Goal: Communication & Community: Ask a question

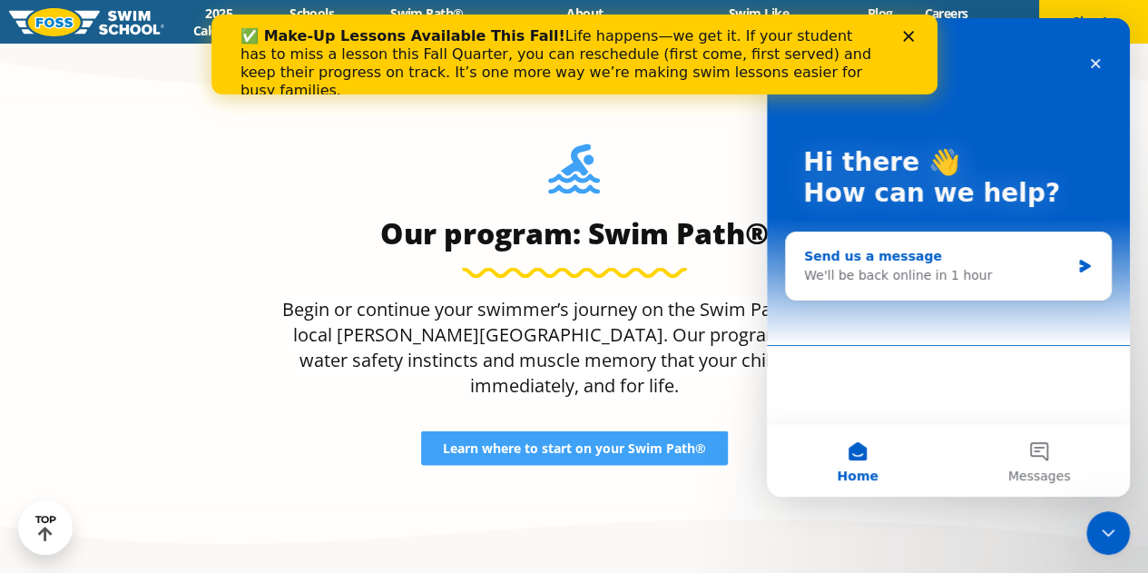
scroll to position [1518, 0]
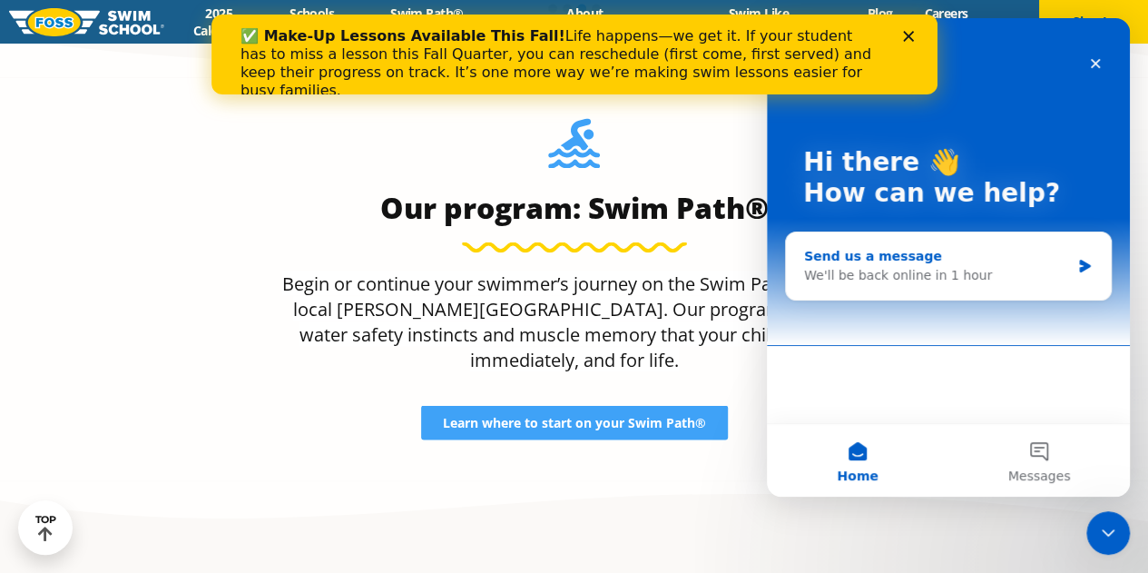
click at [881, 253] on div "Send us a message" at bounding box center [937, 256] width 266 height 19
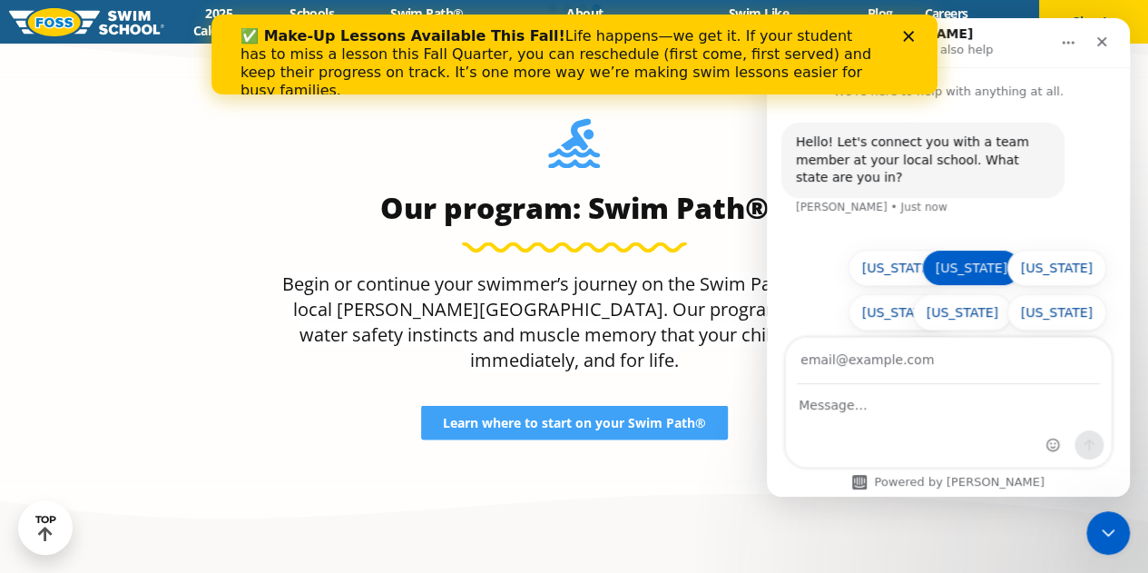
click at [974, 250] on button "[US_STATE]" at bounding box center [971, 268] width 99 height 36
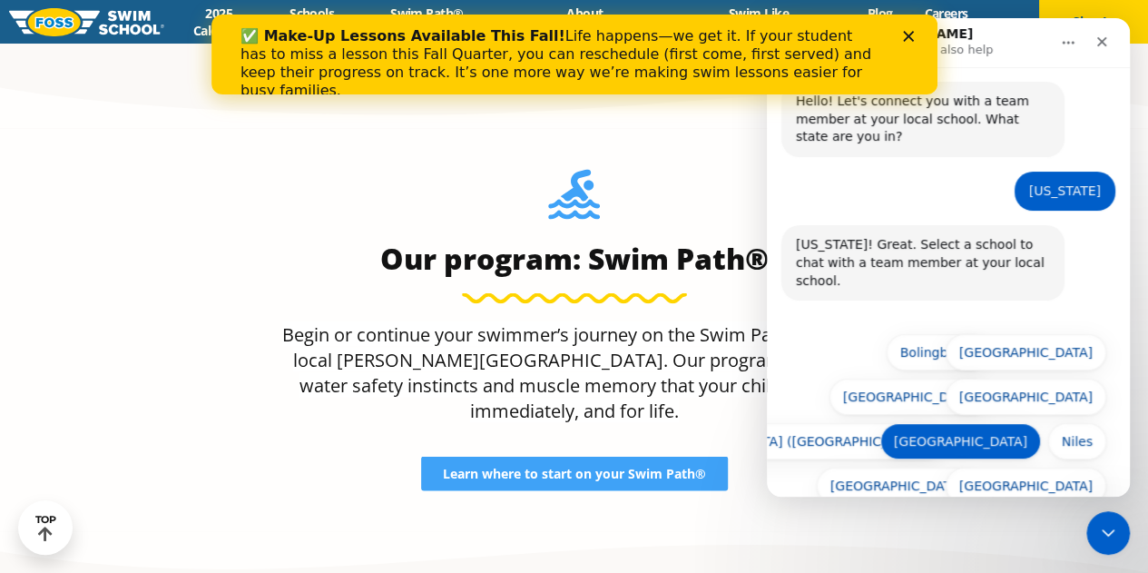
click at [970, 423] on button "[GEOGRAPHIC_DATA]" at bounding box center [960, 441] width 161 height 36
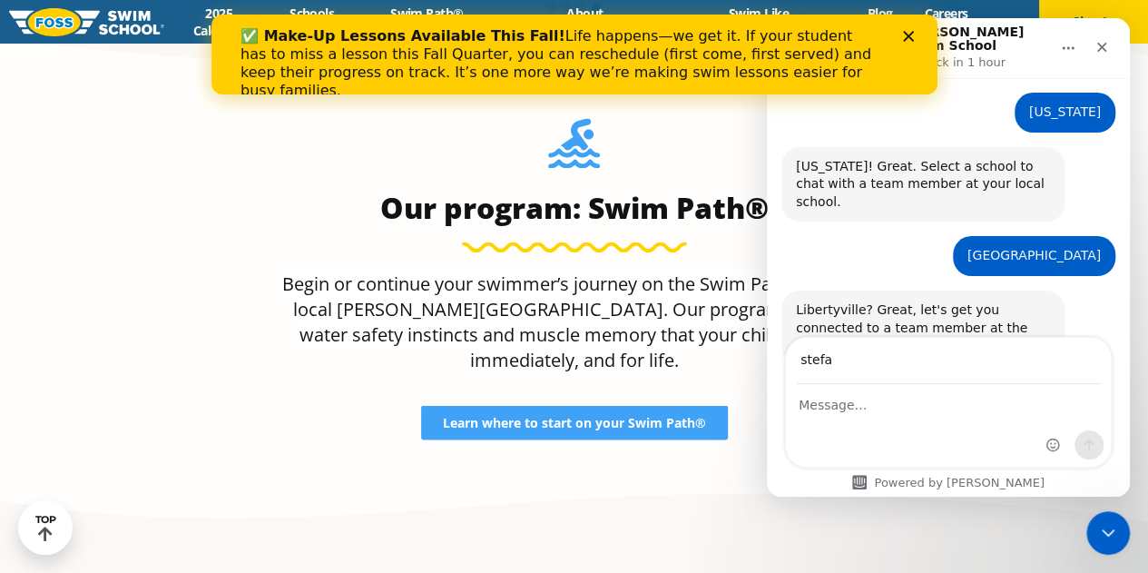
type input "[PERSON_NAME][EMAIL_ADDRESS][DOMAIN_NAME]"
click at [865, 432] on div "Intercom messenger" at bounding box center [948, 426] width 325 height 82
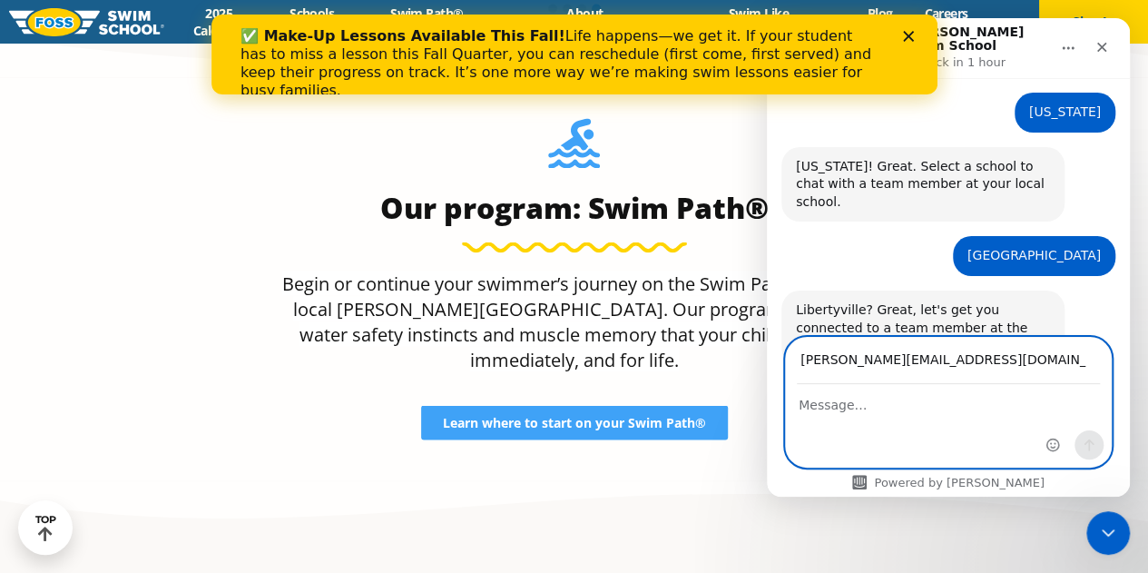
click at [847, 408] on textarea "Message…" at bounding box center [948, 400] width 325 height 31
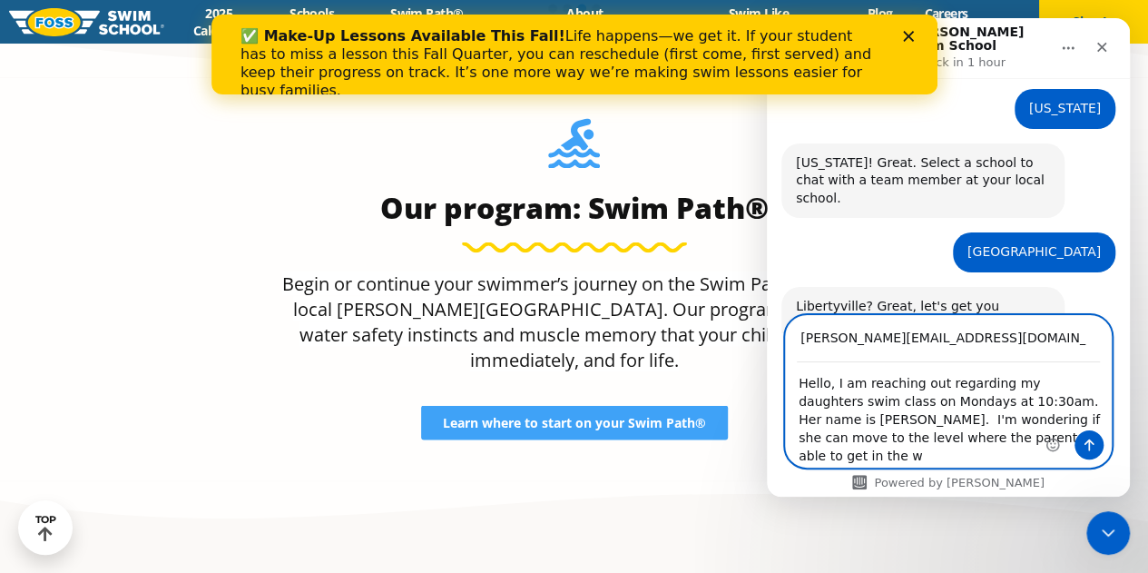
scroll to position [1492, 0]
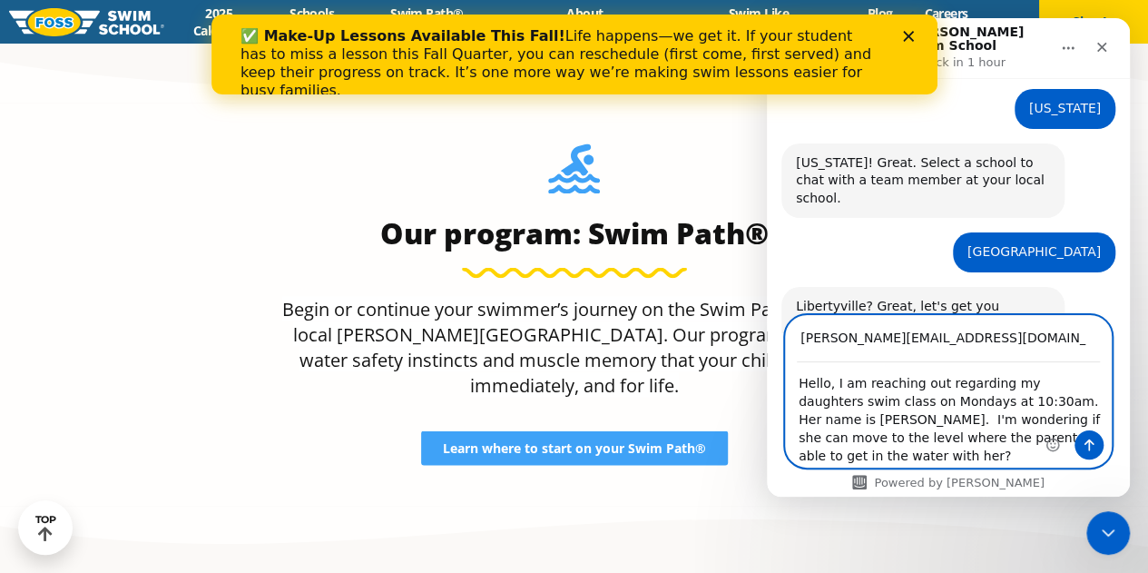
type textarea "Hello, I am reaching out regarding my daughters swim class on Mondays at 10:30a…"
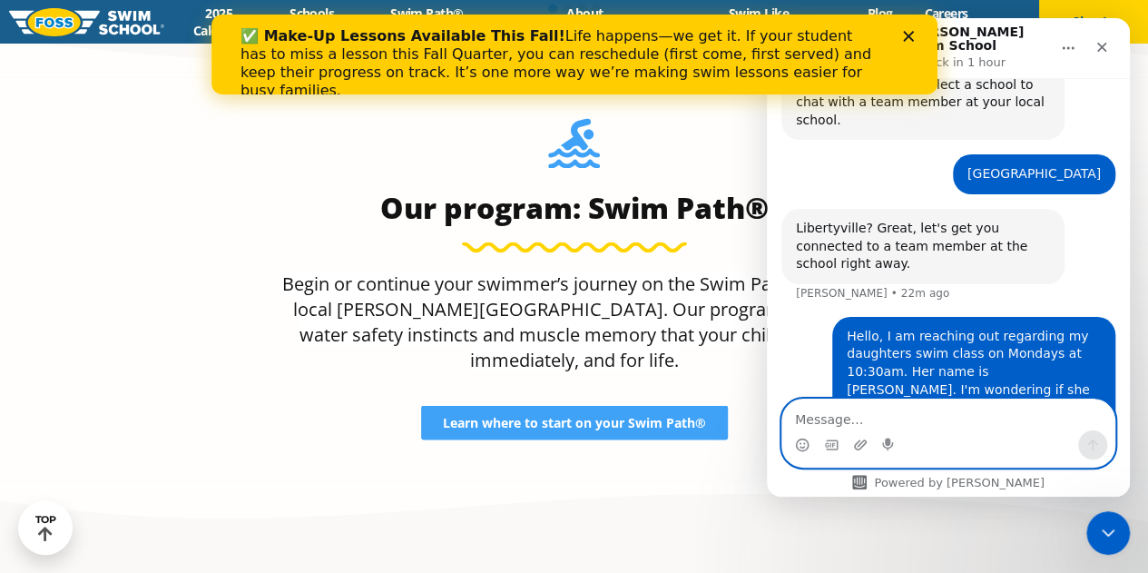
scroll to position [1543, 0]
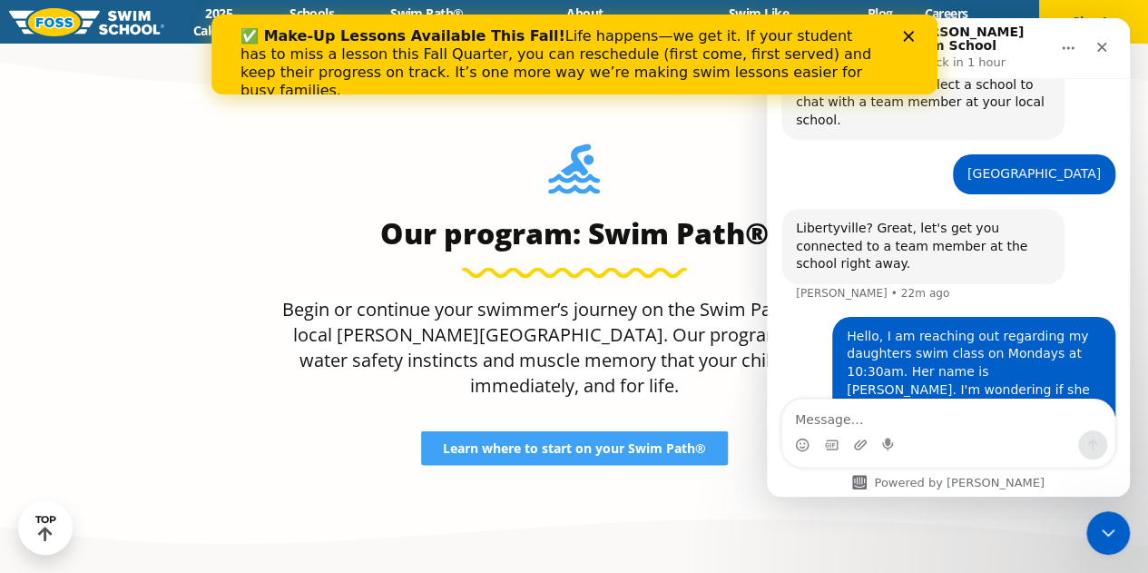
click at [940, 455] on div "Intercom messenger" at bounding box center [948, 444] width 332 height 29
click at [837, 418] on textarea "Message…" at bounding box center [948, 414] width 332 height 31
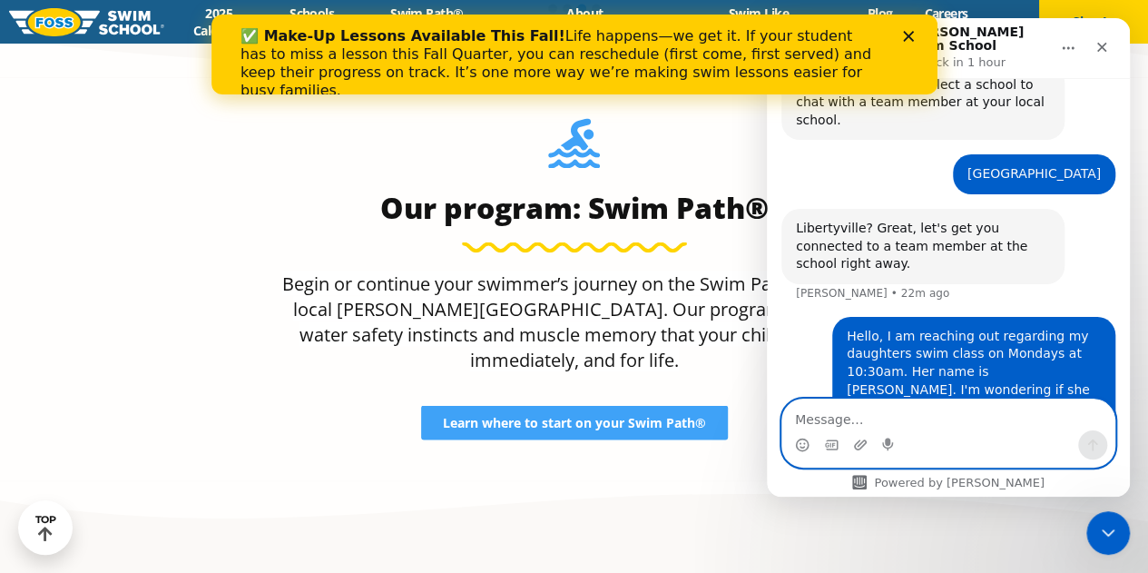
scroll to position [1492, 0]
